Goal: Transaction & Acquisition: Purchase product/service

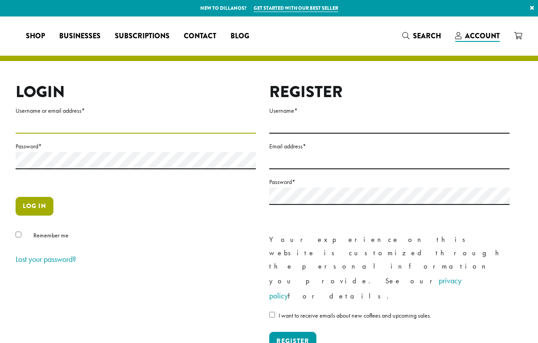
type input "**********"
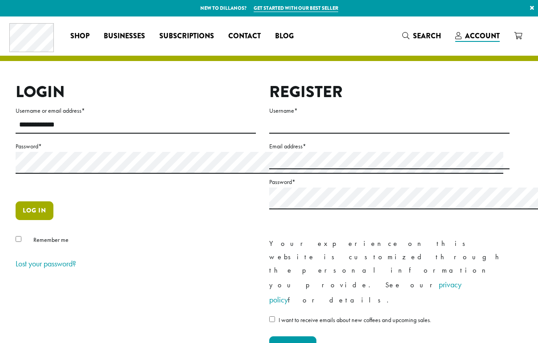
click at [53, 220] on button "Log in" at bounding box center [35, 210] width 38 height 19
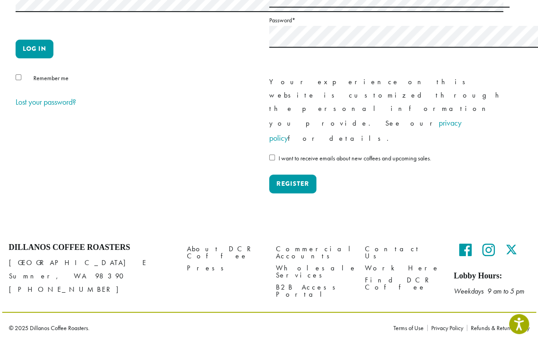
scroll to position [237, 0]
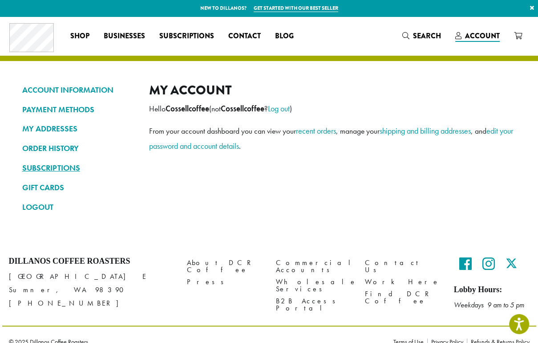
click at [56, 170] on link "SUBSCRIPTIONS" at bounding box center [79, 167] width 114 height 15
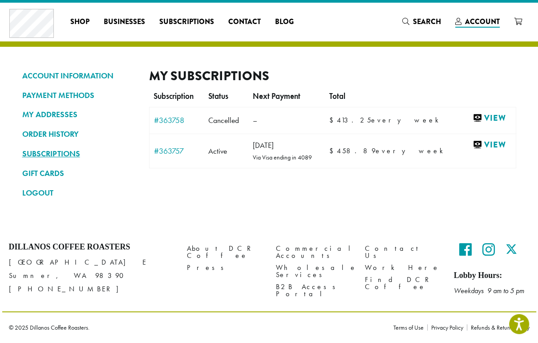
scroll to position [118, 0]
click at [473, 150] on link "View" at bounding box center [492, 144] width 39 height 11
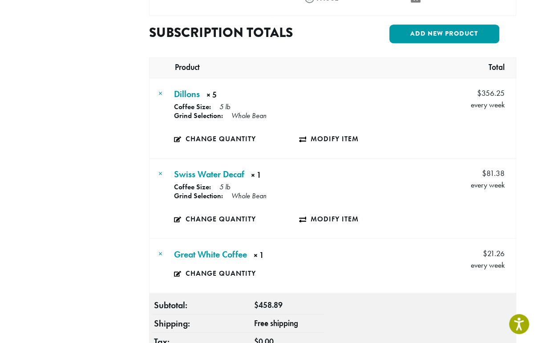
scroll to position [237, 0]
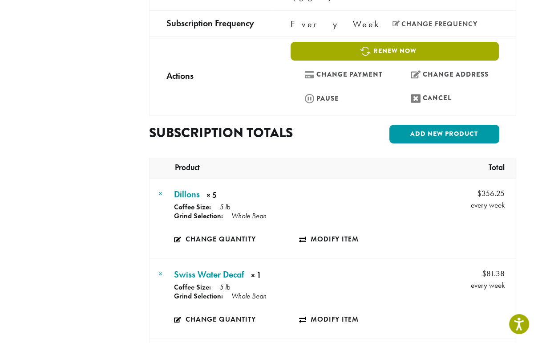
click at [330, 61] on link "Renew now" at bounding box center [395, 51] width 208 height 19
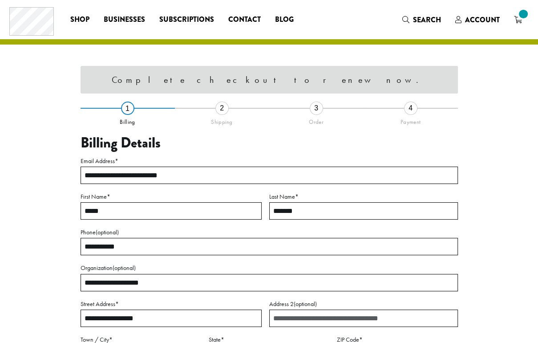
select select "**"
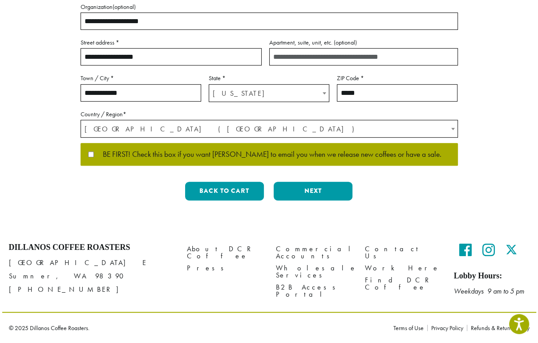
scroll to position [356, 0]
click at [317, 200] on button "Next" at bounding box center [313, 191] width 79 height 19
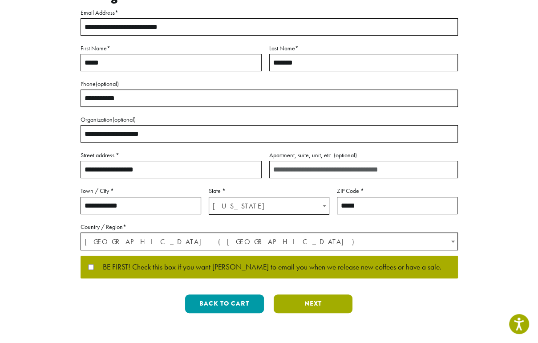
scroll to position [110, 0]
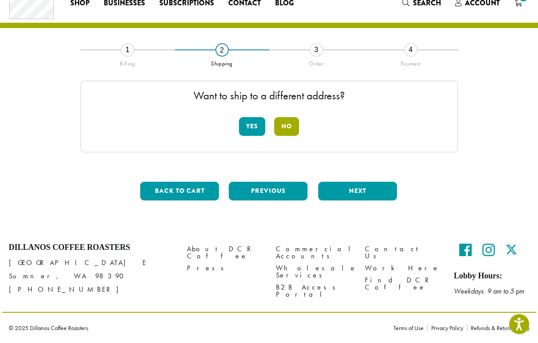
click at [287, 117] on button "No" at bounding box center [286, 126] width 25 height 19
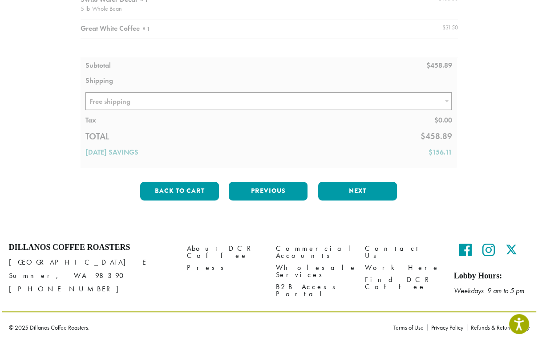
scroll to position [176, 0]
click at [357, 200] on button "Next" at bounding box center [357, 191] width 79 height 19
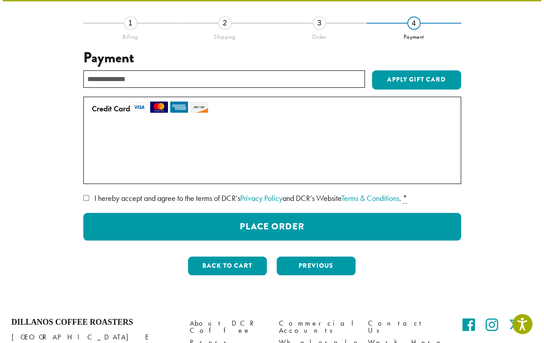
scroll to position [58, 0]
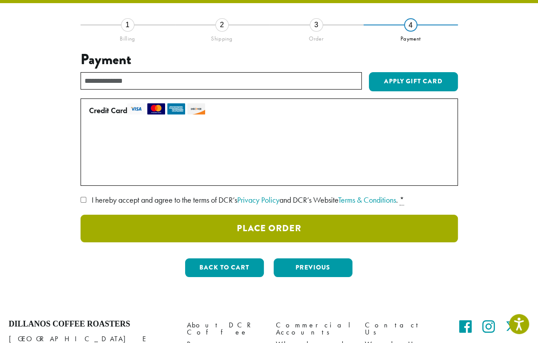
click at [301, 242] on button "Place Order" at bounding box center [270, 229] width 378 height 28
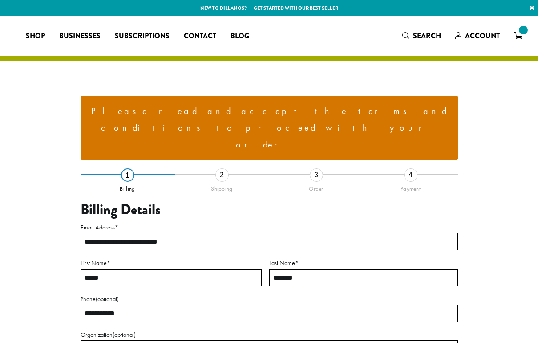
select select "**"
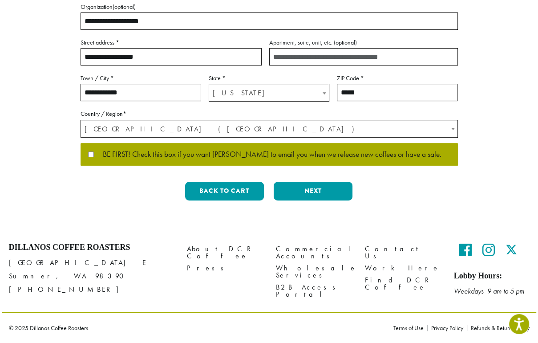
scroll to position [340, 0]
click at [322, 200] on button "Next" at bounding box center [313, 191] width 79 height 19
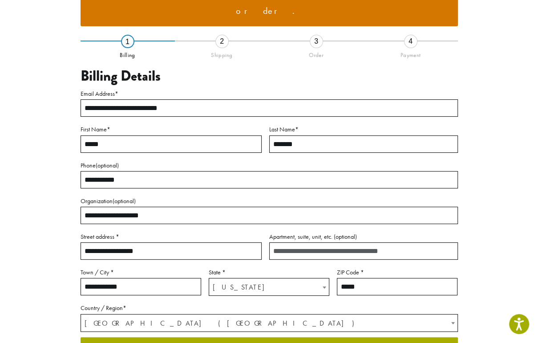
scroll to position [128, 0]
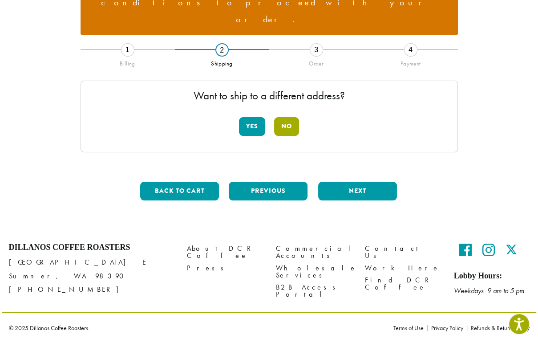
click at [298, 117] on button "No" at bounding box center [286, 126] width 25 height 19
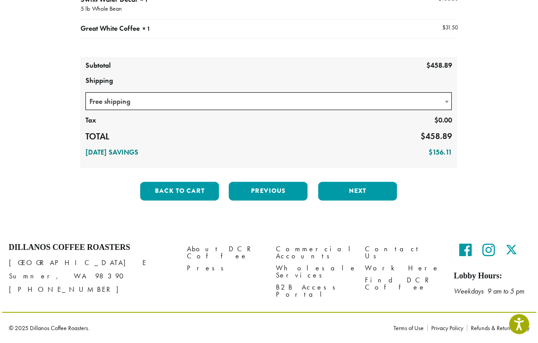
scroll to position [366, 0]
click at [361, 182] on button "Next" at bounding box center [357, 191] width 79 height 19
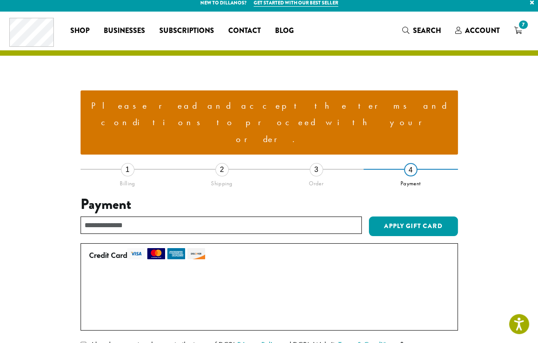
scroll to position [0, 0]
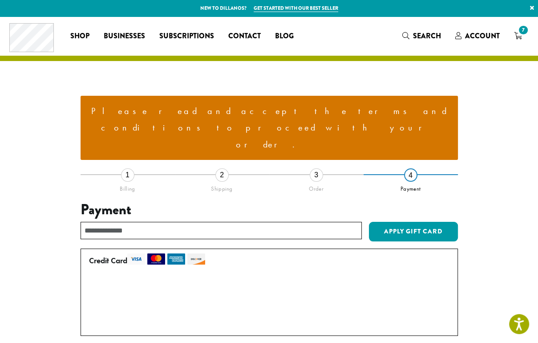
click at [250, 123] on li "Please read and accept the terms and conditions to proceed with your order." at bounding box center [269, 128] width 363 height 50
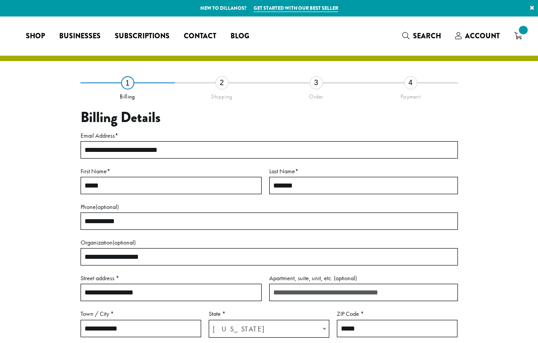
select select "**"
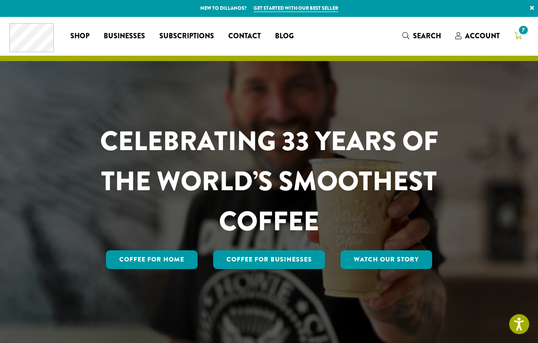
click at [517, 34] on span "7" at bounding box center [523, 30] width 12 height 12
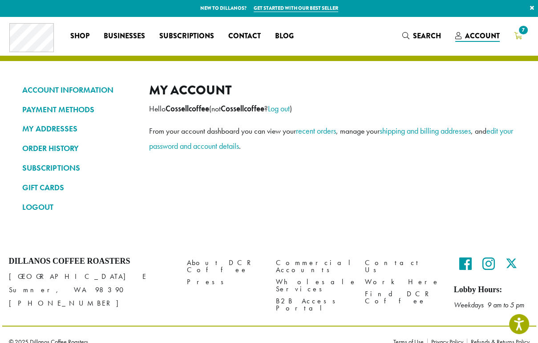
click at [517, 34] on span "7" at bounding box center [523, 30] width 12 height 12
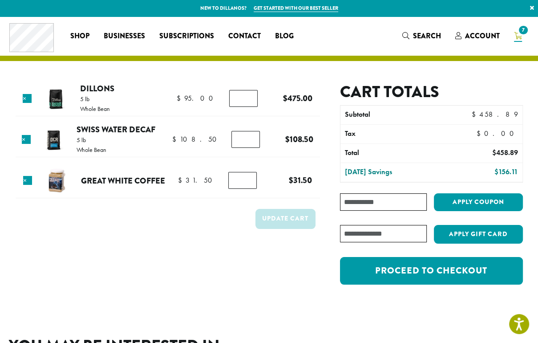
drag, startPoint x: 411, startPoint y: 270, endPoint x: 400, endPoint y: 272, distance: 11.9
click at [257, 189] on input "*" at bounding box center [242, 180] width 28 height 17
type input "*"
click at [257, 189] on input "*" at bounding box center [242, 180] width 28 height 17
click at [258, 107] on input "*" at bounding box center [243, 98] width 28 height 17
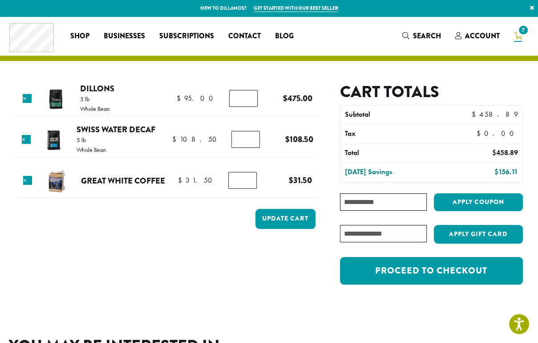
click at [258, 107] on input "*" at bounding box center [243, 98] width 28 height 17
type input "*"
click at [258, 107] on input "*" at bounding box center [243, 98] width 28 height 17
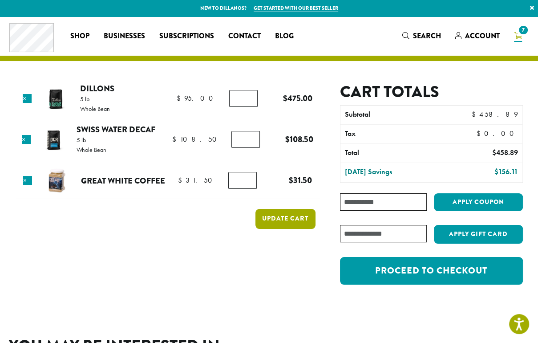
click at [316, 229] on button "Update cart" at bounding box center [286, 219] width 60 height 20
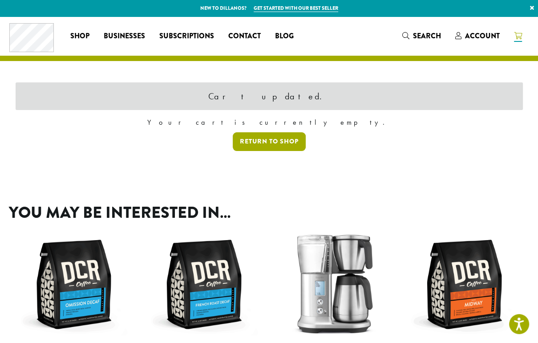
click at [281, 151] on link "Return to shop" at bounding box center [269, 141] width 73 height 19
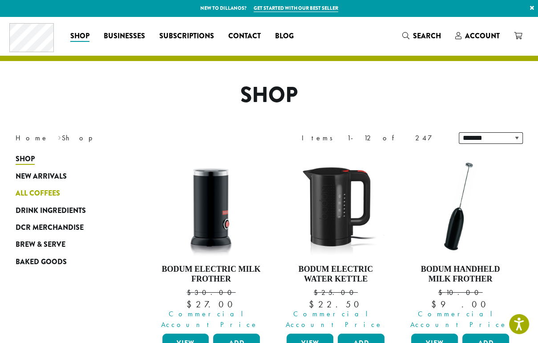
click at [46, 199] on span "All Coffees" at bounding box center [38, 193] width 45 height 11
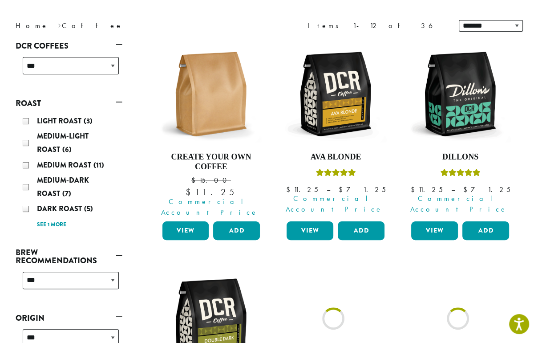
scroll to position [118, 0]
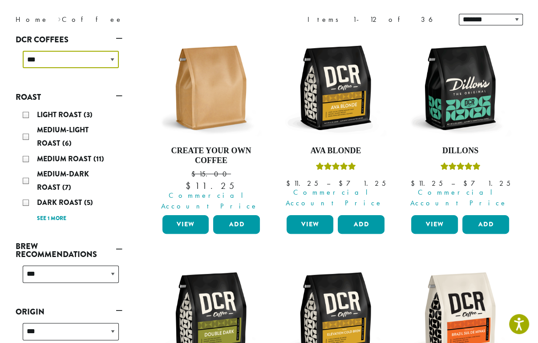
click at [94, 68] on select "**********" at bounding box center [71, 59] width 96 height 17
select select "*****"
click at [94, 79] on div "**********" at bounding box center [69, 63] width 107 height 32
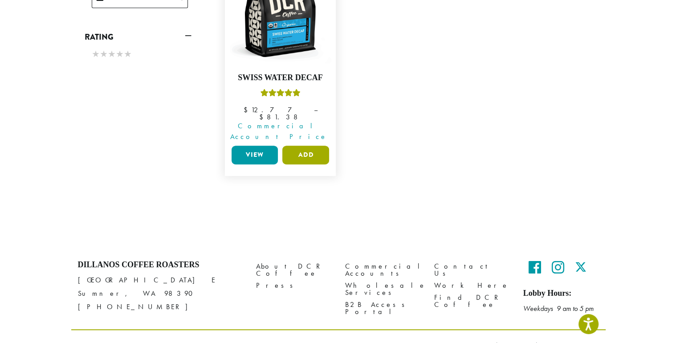
scroll to position [429, 0]
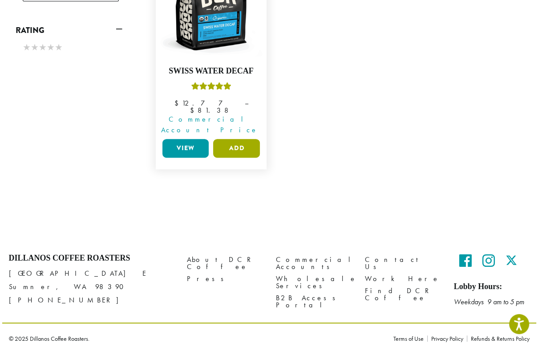
click at [260, 158] on button "Add" at bounding box center [236, 148] width 47 height 19
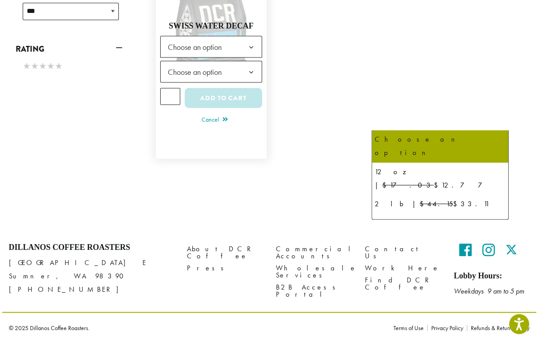
click at [262, 58] on b at bounding box center [251, 48] width 22 height 22
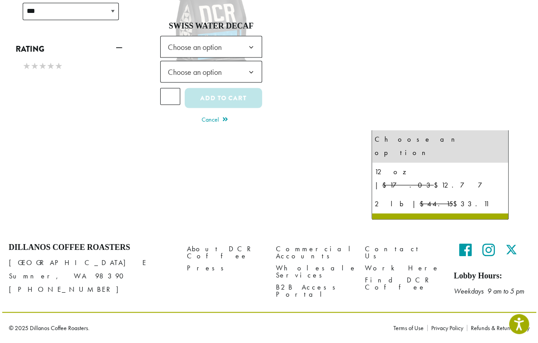
select select "**********"
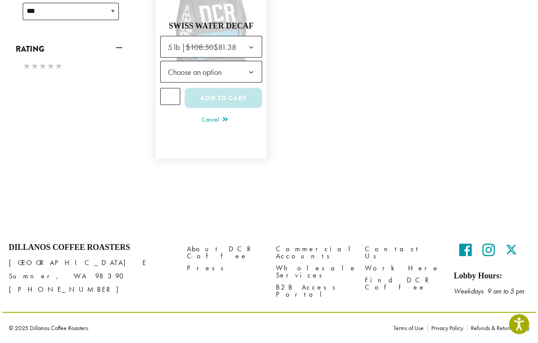
click at [263, 83] on span "Choose an option" at bounding box center [211, 72] width 102 height 22
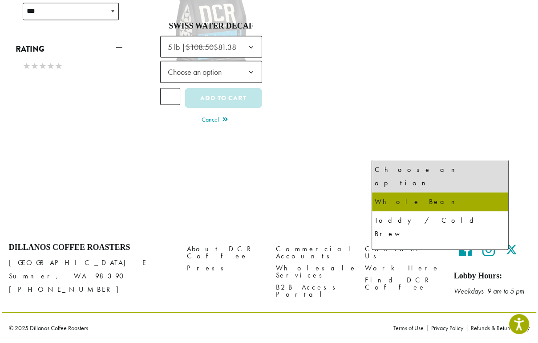
select select "**********"
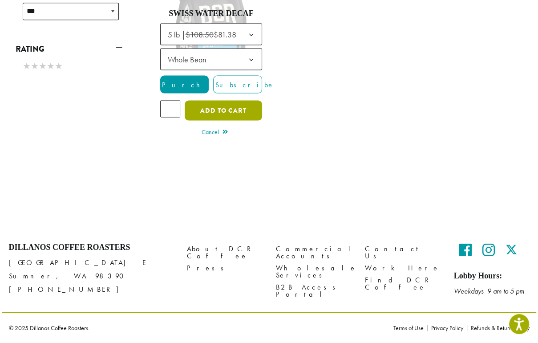
click at [262, 121] on button "Add to cart" at bounding box center [223, 111] width 77 height 20
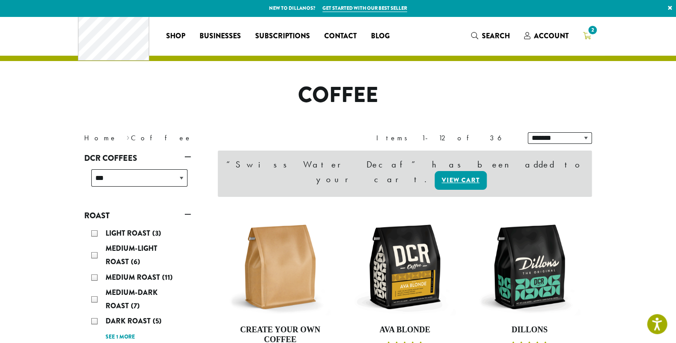
click at [598, 32] on span "2" at bounding box center [592, 30] width 12 height 12
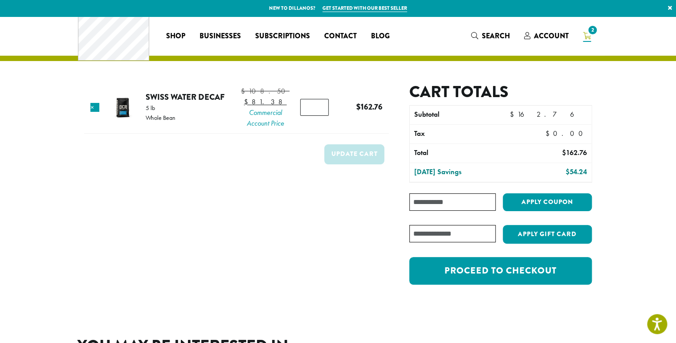
type input "*"
click at [317, 116] on input "*" at bounding box center [314, 107] width 28 height 17
click at [353, 164] on button "Update cart" at bounding box center [354, 154] width 60 height 20
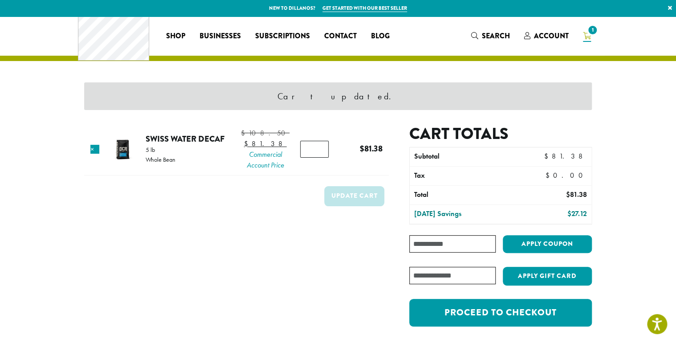
click at [460, 252] on input "Coupon:" at bounding box center [452, 243] width 86 height 17
type input "********"
click at [586, 253] on button "Apply coupon" at bounding box center [547, 244] width 89 height 18
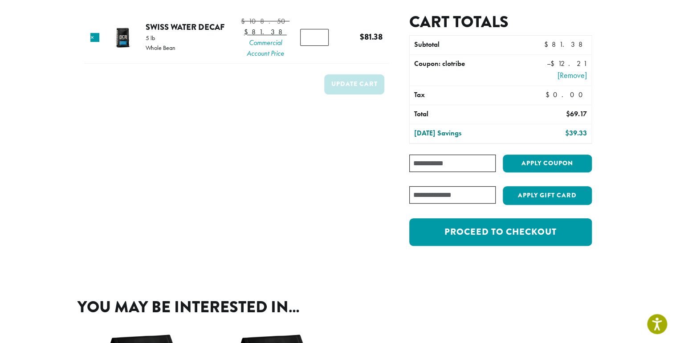
scroll to position [118, 0]
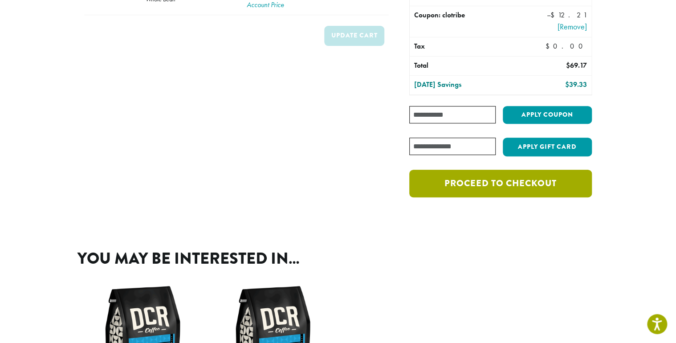
click at [569, 228] on div "Coupon code applied successfully. Product Price Quantity Subtotal × Swiss Water…" at bounding box center [338, 63] width 534 height 330
click at [559, 197] on link "Proceed to checkout" at bounding box center [500, 184] width 183 height 28
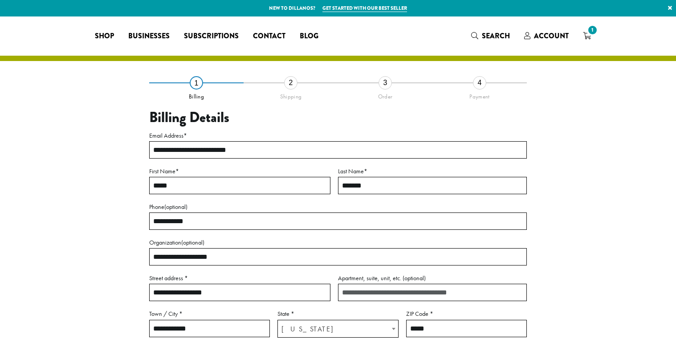
select select "**"
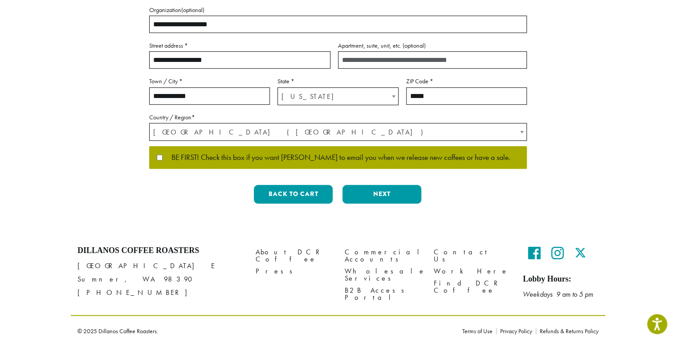
scroll to position [237, 0]
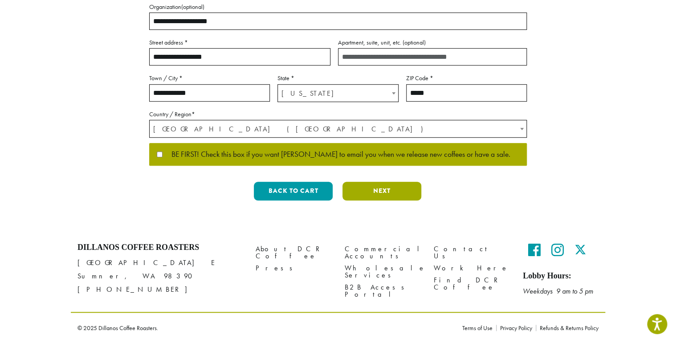
click at [380, 200] on button "Next" at bounding box center [381, 191] width 79 height 19
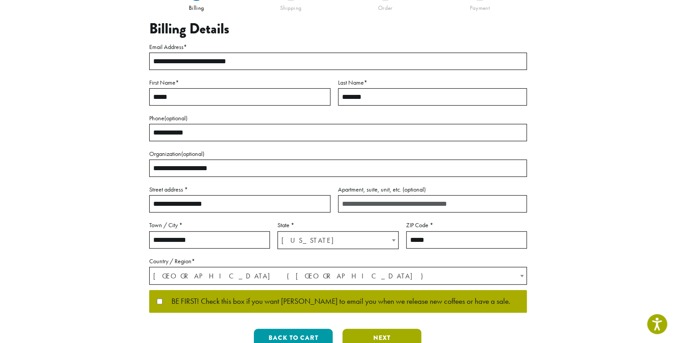
scroll to position [58, 0]
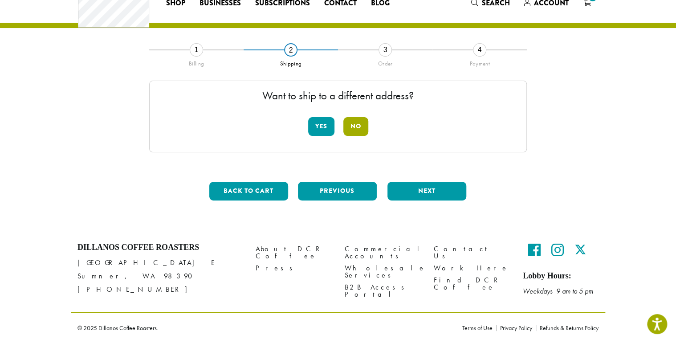
click at [360, 117] on button "No" at bounding box center [355, 126] width 25 height 19
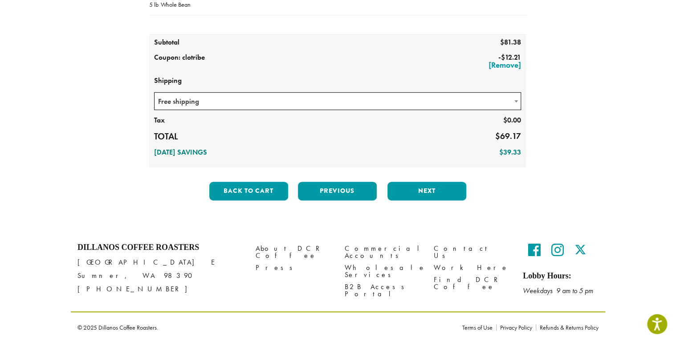
scroll to position [176, 0]
click at [434, 200] on button "Next" at bounding box center [426, 191] width 79 height 19
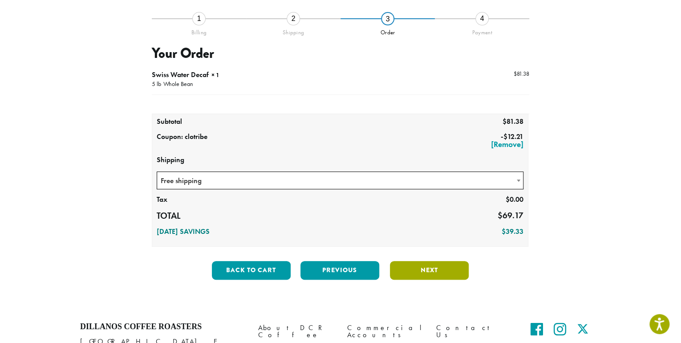
scroll to position [58, 0]
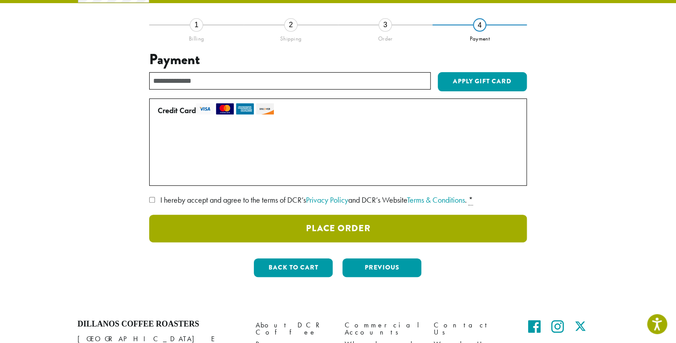
click at [345, 242] on button "Place Order" at bounding box center [338, 229] width 378 height 28
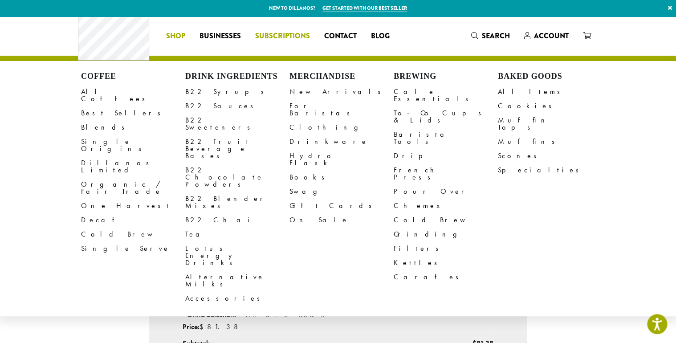
click at [259, 35] on ul "Coffee All Coffees Best Sellers Blends Single Origins Dillanos Limited Organic …" at bounding box center [278, 36] width 238 height 14
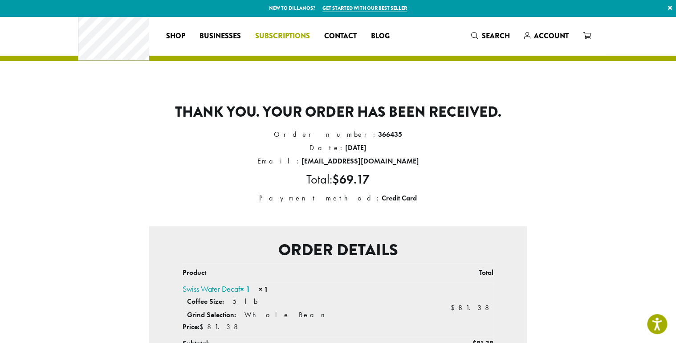
click at [259, 35] on span "Subscriptions" at bounding box center [282, 36] width 55 height 11
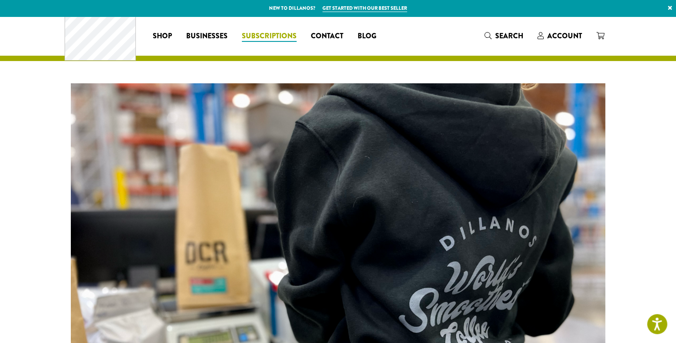
click at [247, 37] on span "Subscriptions" at bounding box center [269, 36] width 55 height 11
click at [582, 34] on span "Account" at bounding box center [564, 36] width 35 height 10
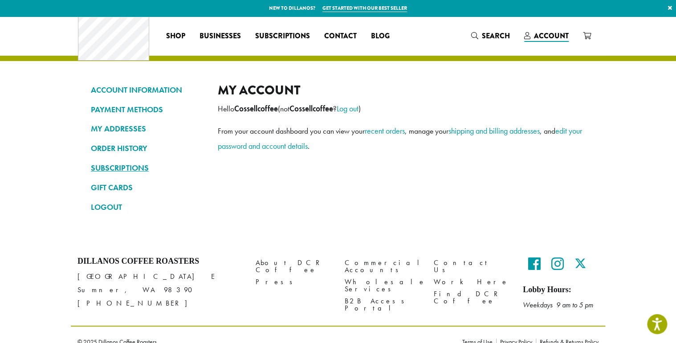
click at [91, 173] on link "SUBSCRIPTIONS" at bounding box center [148, 167] width 114 height 15
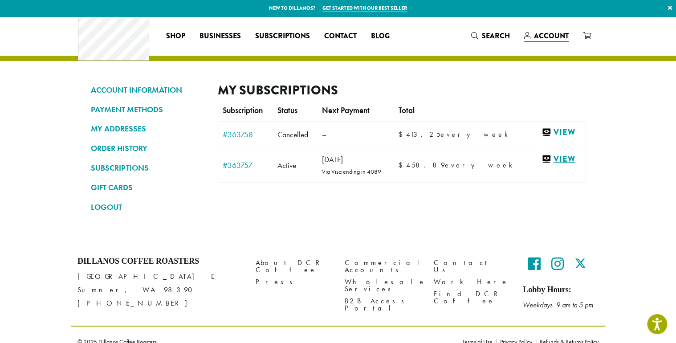
click at [580, 165] on link "View" at bounding box center [560, 159] width 39 height 11
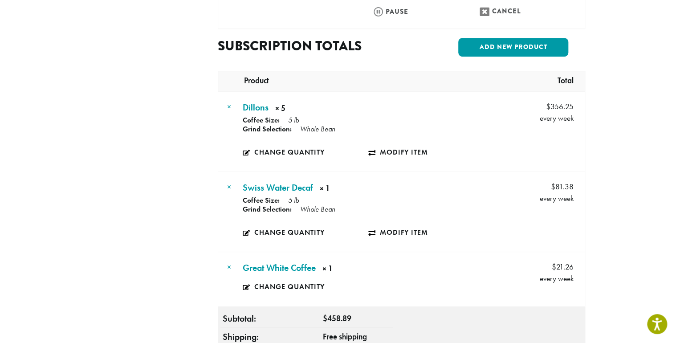
scroll to position [356, 0]
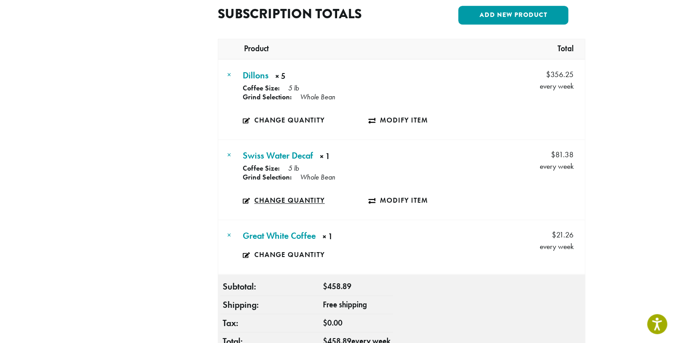
click at [249, 200] on link "Change quantity" at bounding box center [306, 200] width 126 height 20
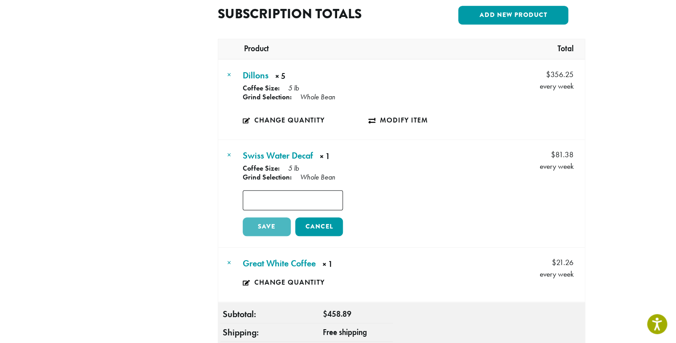
click at [477, 195] on td "Swiss Water Decaf × 1 × 1 Coffee Size: 5 lb Grind Selection: Whole Bean Price: …" at bounding box center [367, 193] width 255 height 107
click at [336, 223] on link "Cancel" at bounding box center [319, 226] width 48 height 19
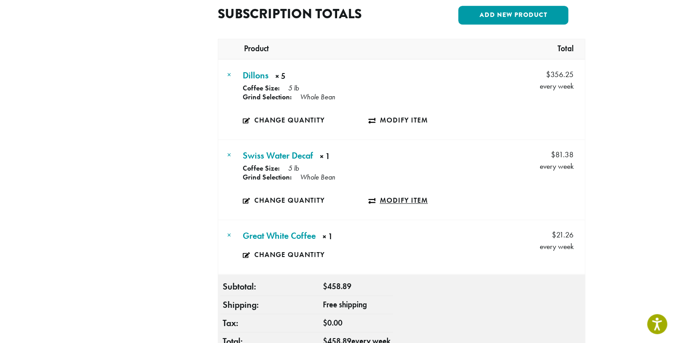
click at [406, 200] on link "Modify item" at bounding box center [431, 200] width 126 height 20
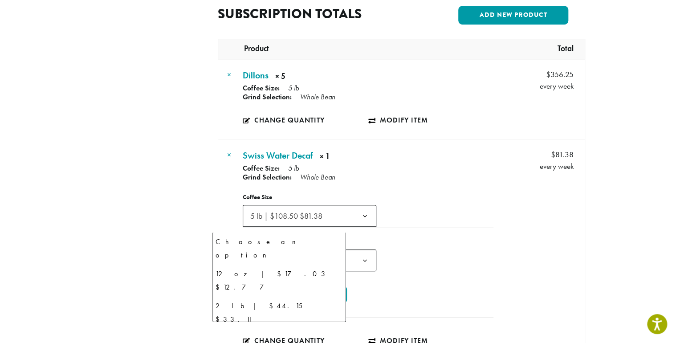
click at [354, 219] on b at bounding box center [365, 216] width 22 height 22
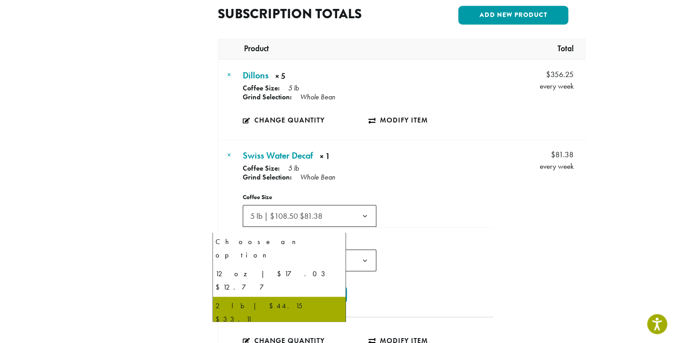
select select "**********"
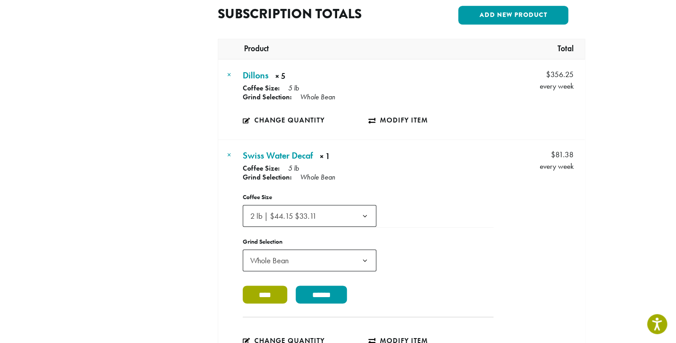
click at [260, 303] on input "****" at bounding box center [265, 294] width 45 height 18
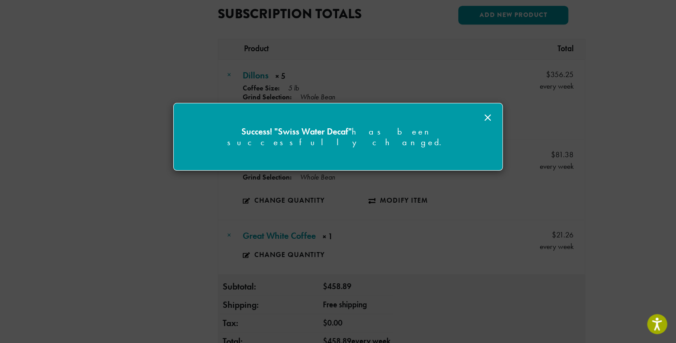
click at [486, 118] on line at bounding box center [487, 117] width 5 height 5
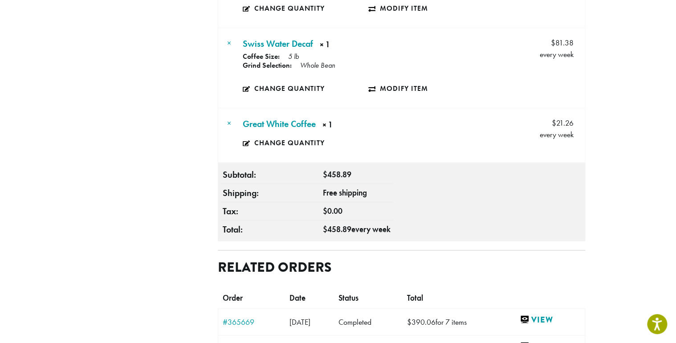
scroll to position [475, 0]
